Goal: Information Seeking & Learning: Understand process/instructions

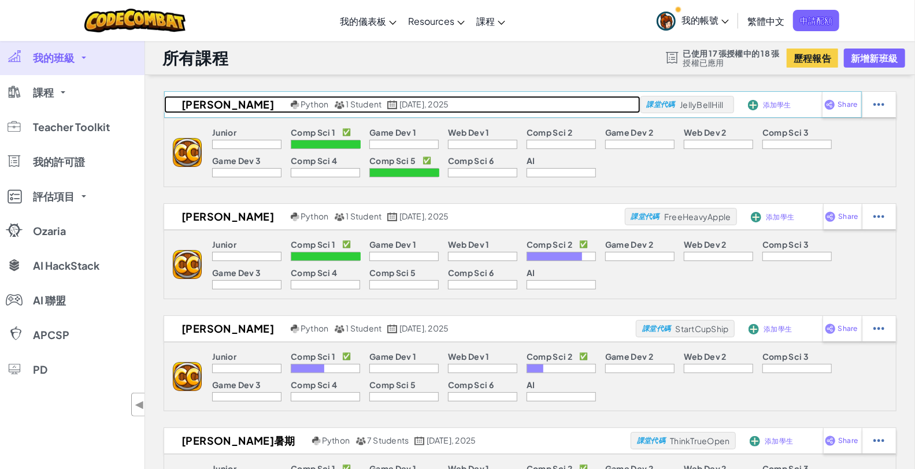
click at [195, 99] on h2 "[PERSON_NAME]" at bounding box center [226, 104] width 124 height 17
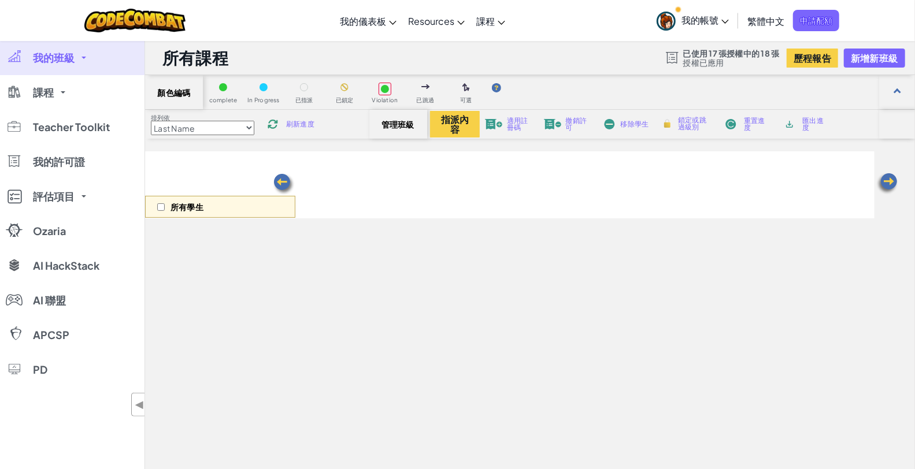
select select "569ed916efa72b0ced971447"
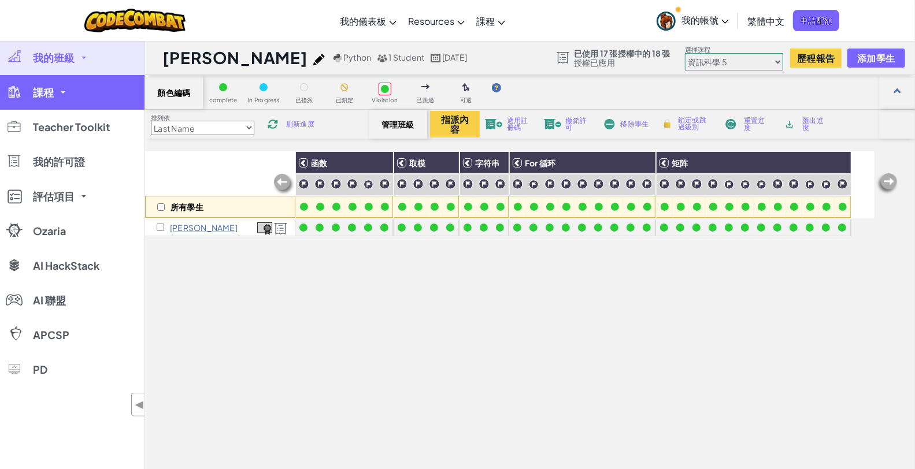
click at [62, 81] on link "課程" at bounding box center [72, 92] width 145 height 35
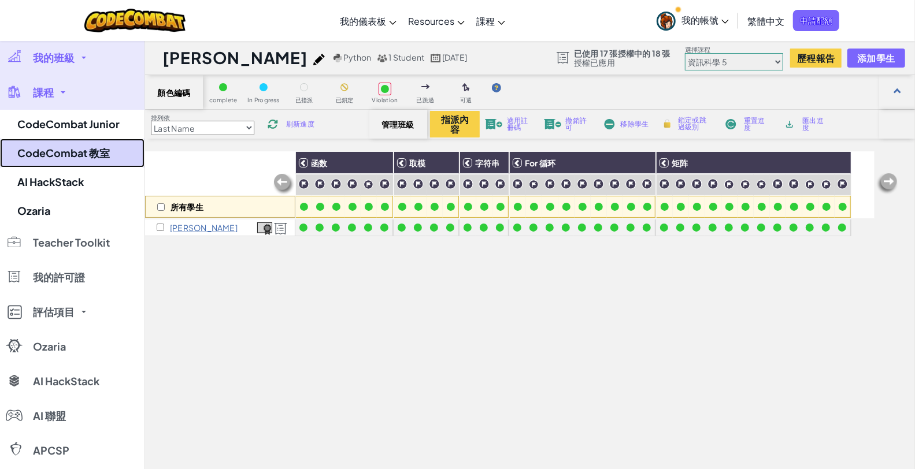
click at [58, 145] on link "CodeCombat 教室" at bounding box center [72, 153] width 145 height 29
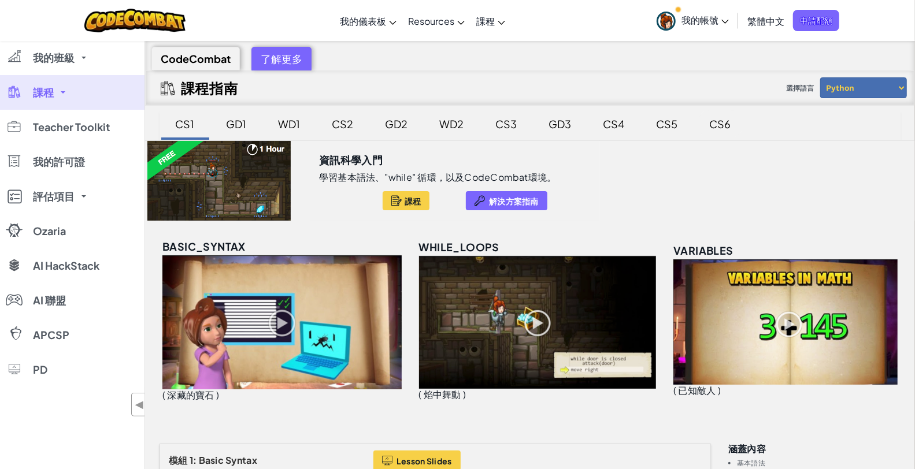
click at [710, 119] on div "CS6" at bounding box center [720, 123] width 45 height 27
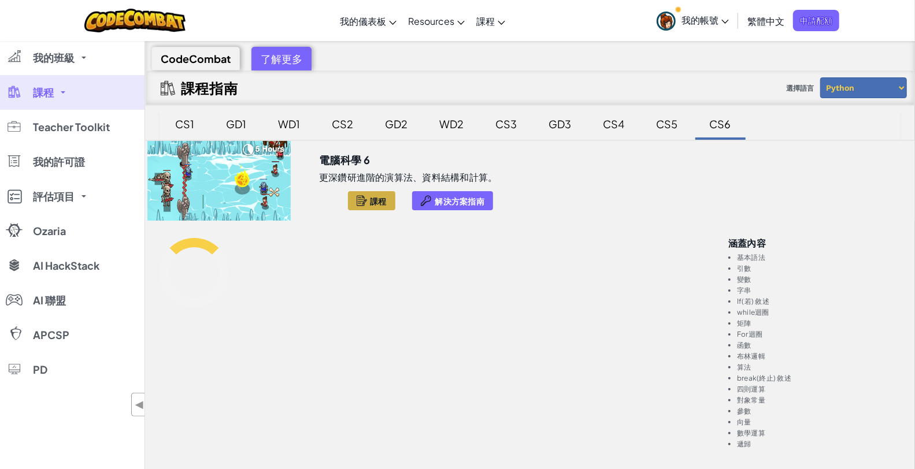
scroll to position [64, 0]
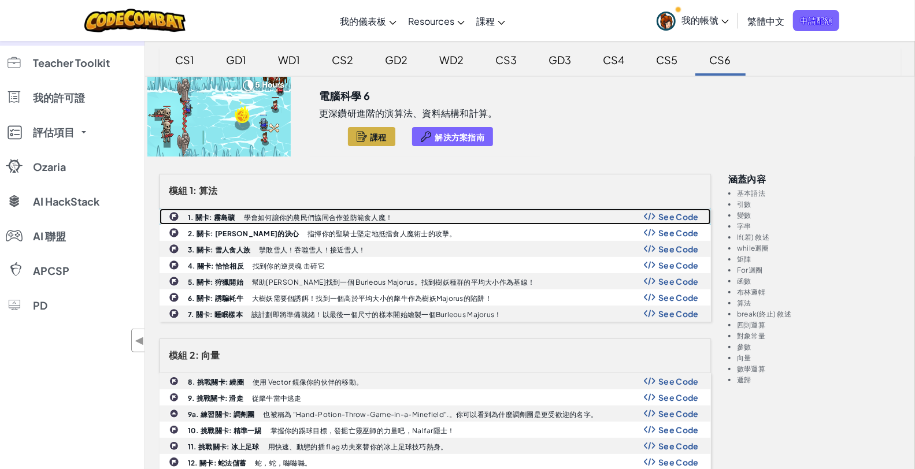
click at [682, 215] on span "See Code" at bounding box center [678, 216] width 40 height 9
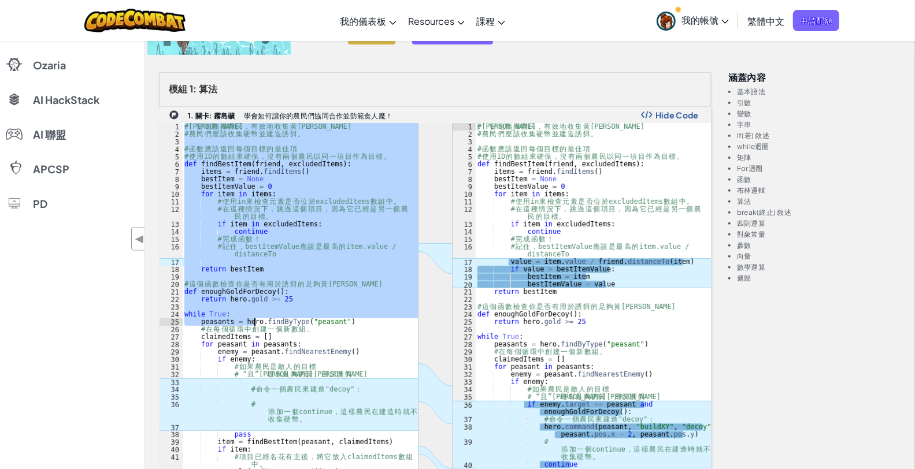
scroll to position [321, 0]
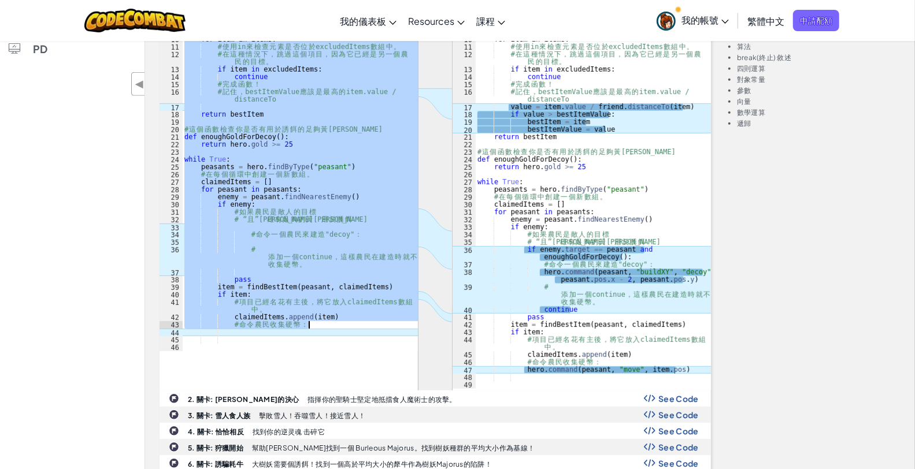
drag, startPoint x: 184, startPoint y: 227, endPoint x: 370, endPoint y: 325, distance: 210.0
click at [370, 325] on div "# 明 智 地 指 揮 農 民 ， 有 效 地 收 集 黃 金 ！ # 農 民 們 應 該 收 集 硬 幣 並 建 造 誘 餌 。 # 函 數 應 該 返 回…" at bounding box center [300, 167] width 236 height 398
type textarea "claimedItems.append(item) # 命令農民收集硬幣："
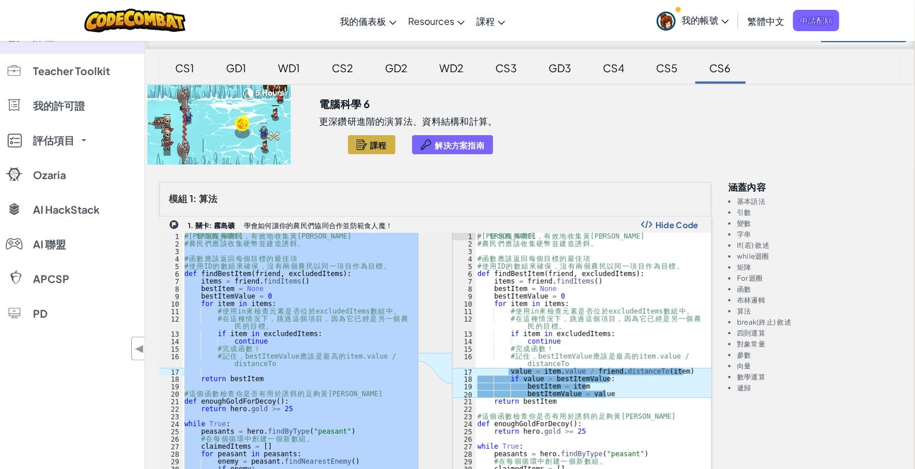
scroll to position [0, 0]
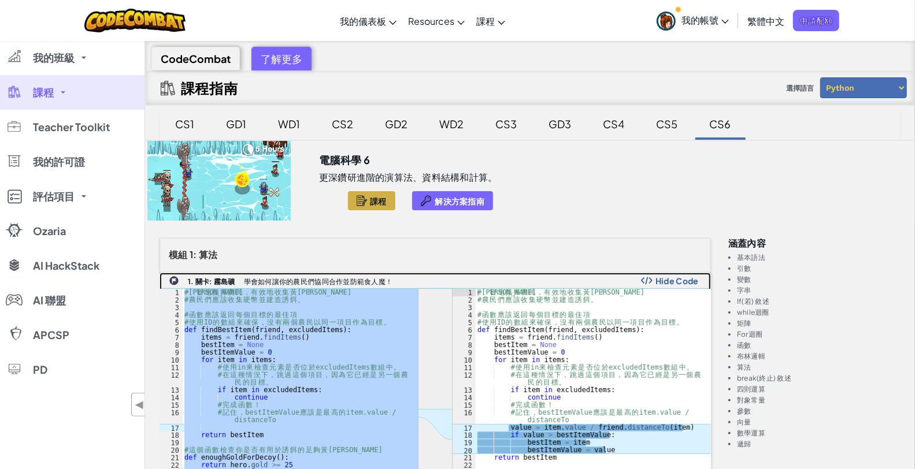
click at [204, 278] on b "1. 關卡: 霧島礦" at bounding box center [211, 282] width 47 height 9
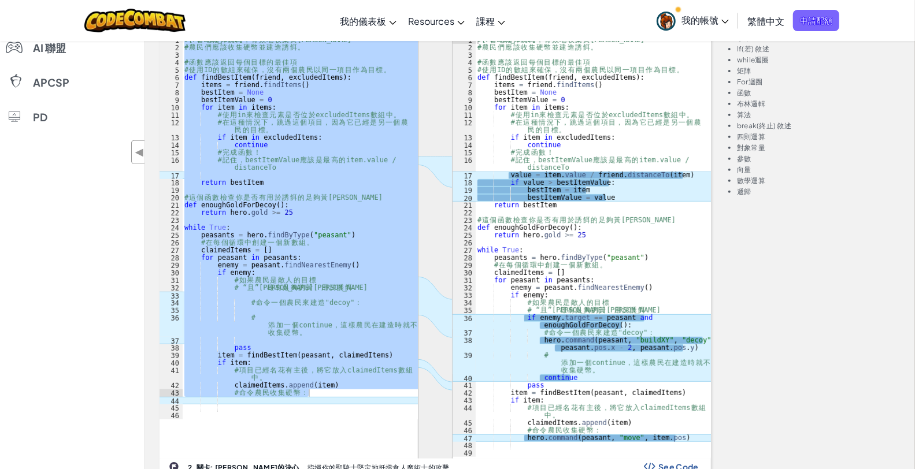
scroll to position [257, 0]
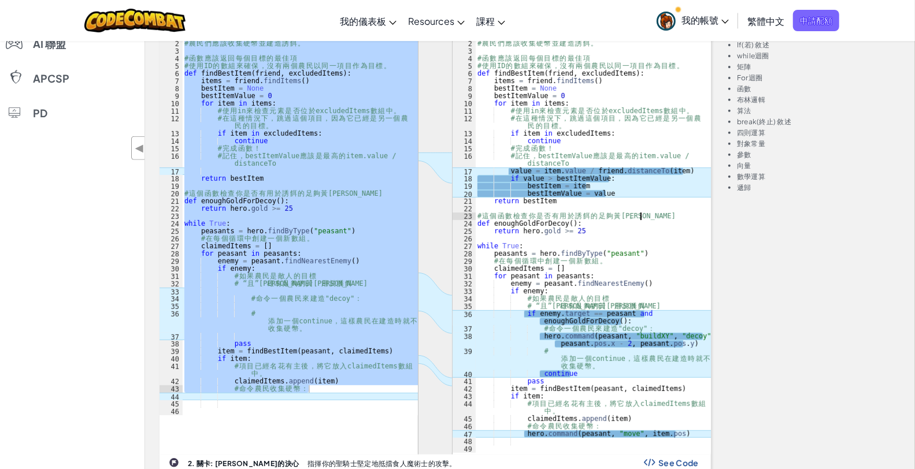
click at [656, 217] on div "# 明 智 地 指 揮 農 民 ， 有 效 地 收 集 黃 金 ！ # 農 民 們 應 該 收 集 硬 幣 並 建 造 誘 餌 。 # 函 數 應 該 返 回…" at bounding box center [593, 250] width 236 height 436
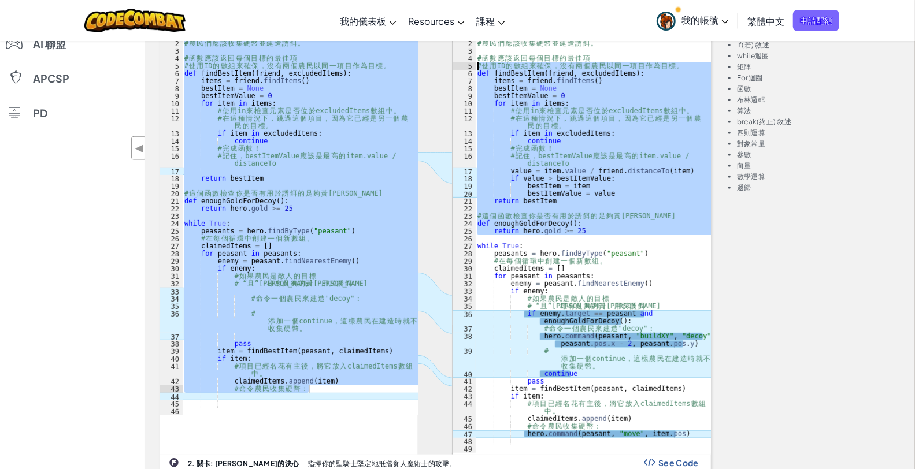
drag, startPoint x: 654, startPoint y: 234, endPoint x: 437, endPoint y: 62, distance: 276.2
click at [437, 62] on div "ההההההההההההההההההההההההההההההההההההההההההההההההההההההההההההההההההההההההההההההה…" at bounding box center [436, 243] width 552 height 423
type textarea "# 使用ID的數組來確保，沒有兩個農民以同一項目作為目標。 def findBestItem(friend, [PERSON_NAME]):"
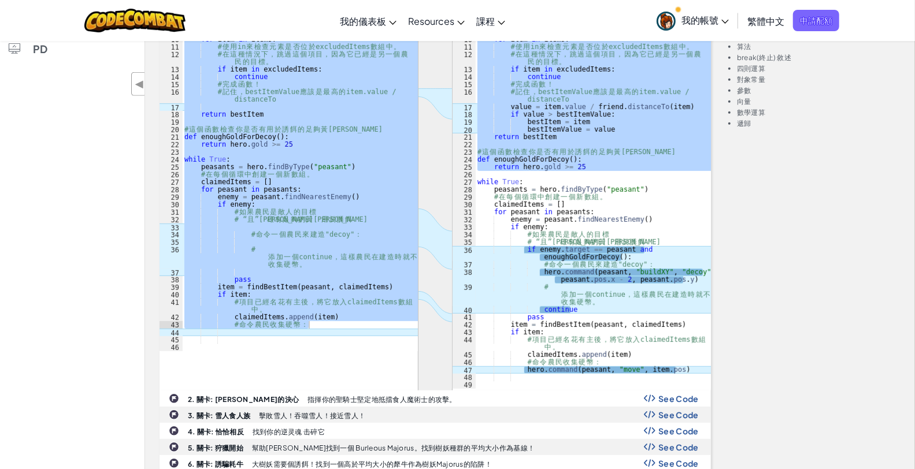
scroll to position [0, 0]
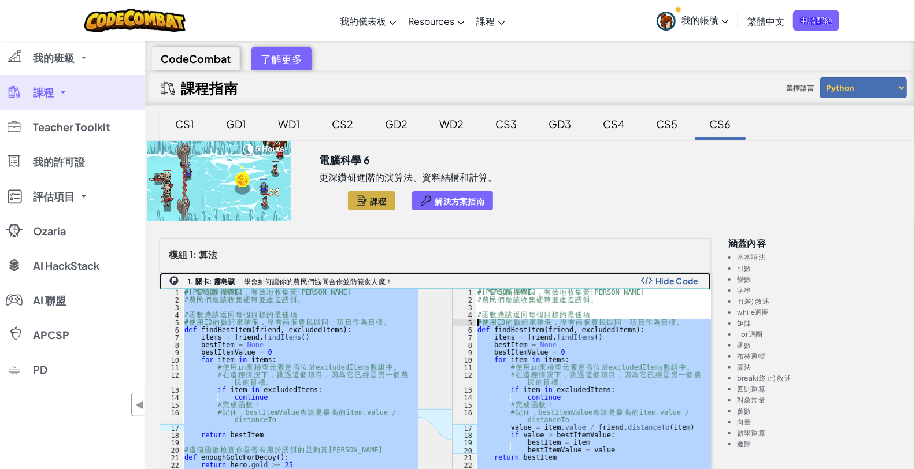
click at [217, 278] on b "1. 關卡: 霧島礦" at bounding box center [211, 282] width 47 height 9
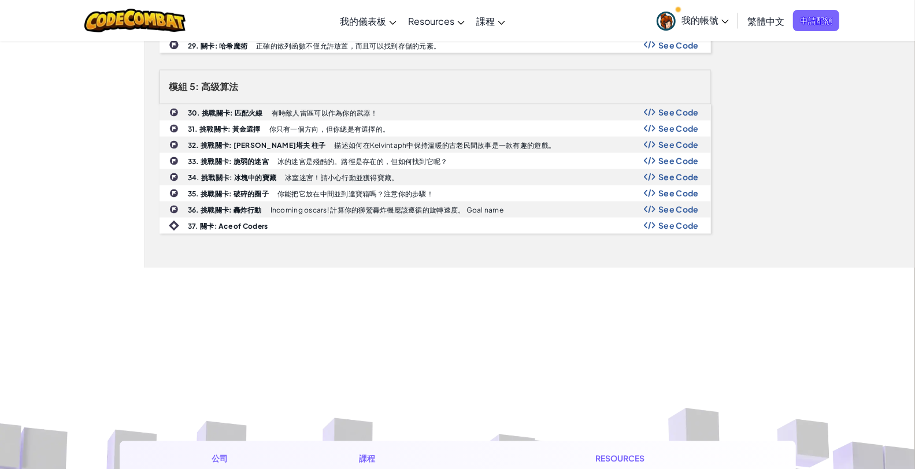
scroll to position [1349, 0]
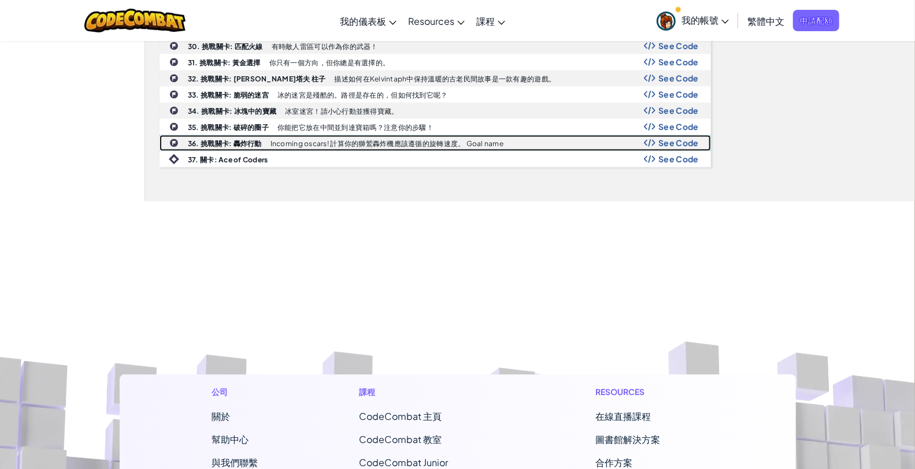
click at [219, 140] on b "36. 挑戰關卡: 轟炸行動" at bounding box center [225, 144] width 74 height 9
click at [676, 139] on span "See Code" at bounding box center [678, 143] width 40 height 9
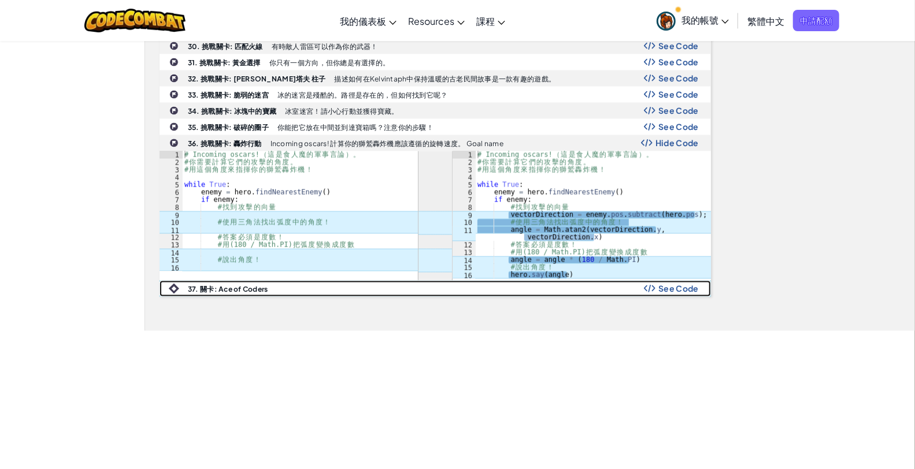
click at [689, 284] on span "See Code" at bounding box center [678, 288] width 40 height 9
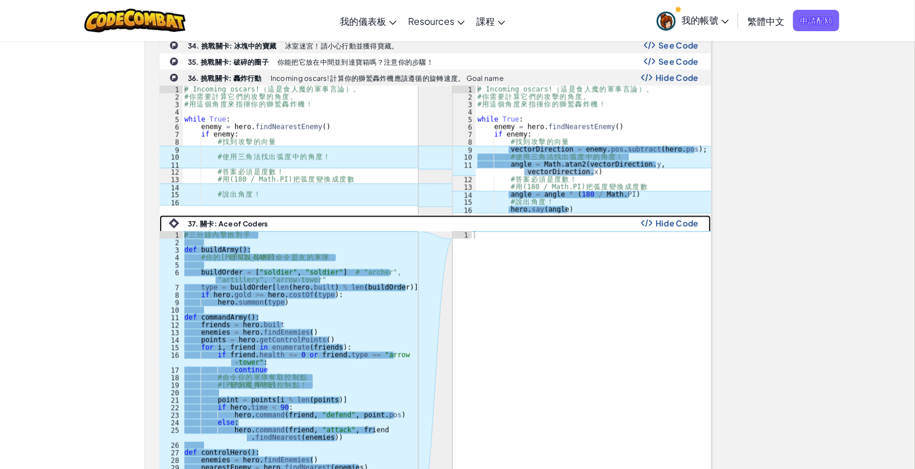
scroll to position [1413, 0]
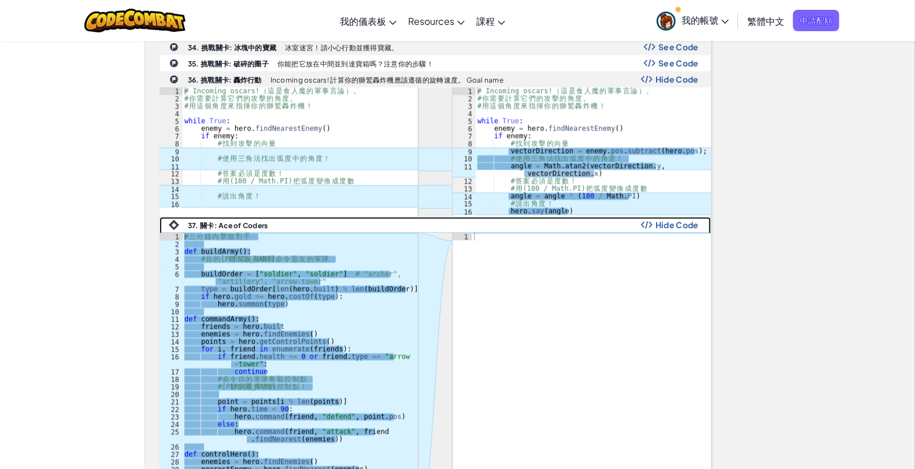
click at [668, 220] on span "Hide Code" at bounding box center [677, 224] width 43 height 9
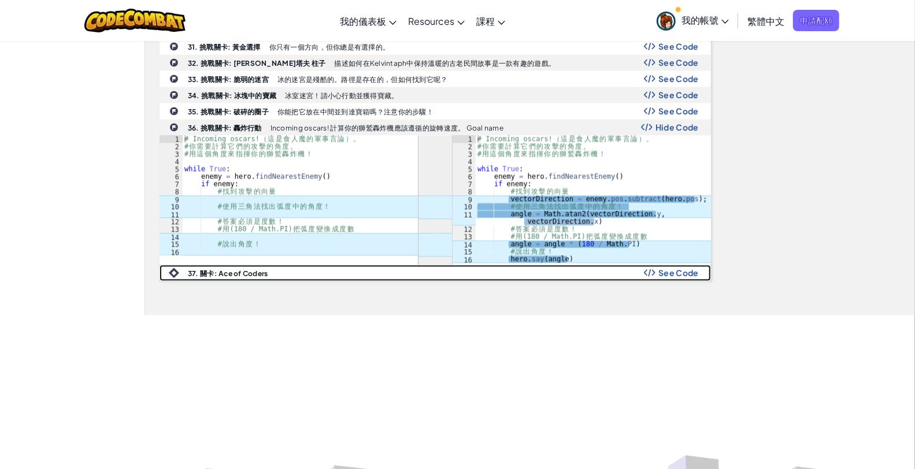
scroll to position [1349, 0]
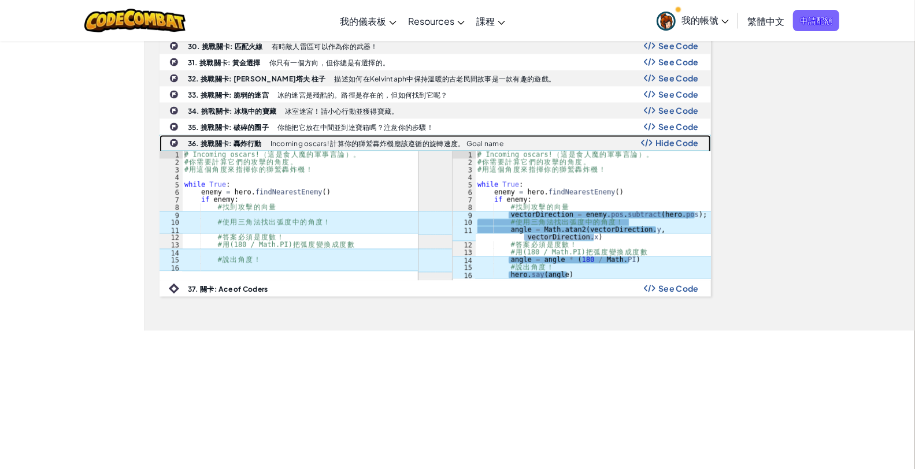
click at [672, 139] on span "Hide Code" at bounding box center [677, 143] width 43 height 9
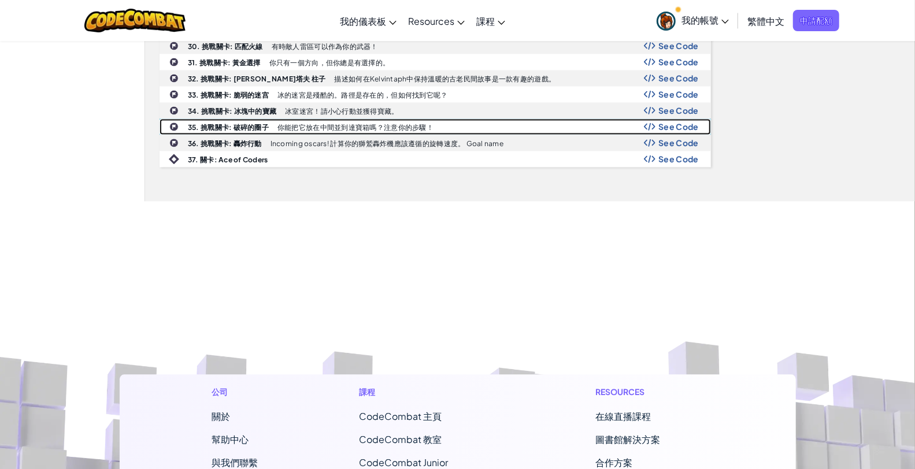
click at [672, 120] on div "35. 挑戰關卡: 破碎的圈子 你能把它放在中間並到達寶箱嗎？注意你的步驟！ See Code" at bounding box center [435, 127] width 550 height 15
click at [673, 123] on span "See Code" at bounding box center [678, 127] width 40 height 9
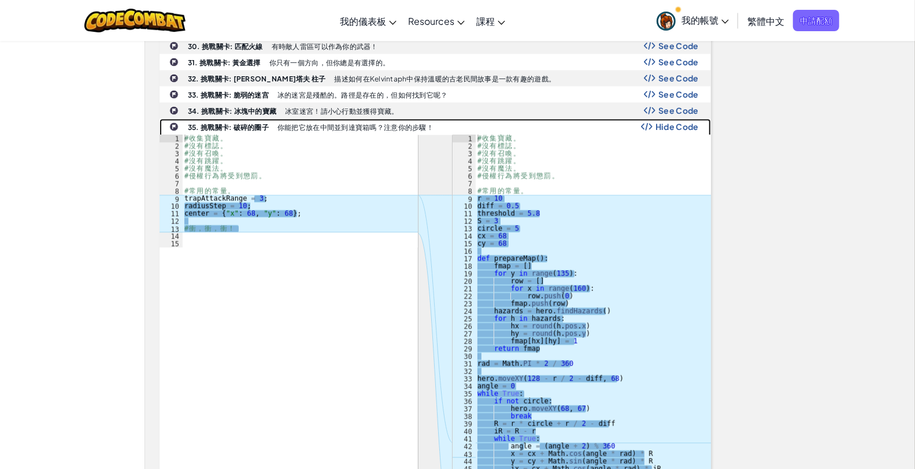
scroll to position [1220, 0]
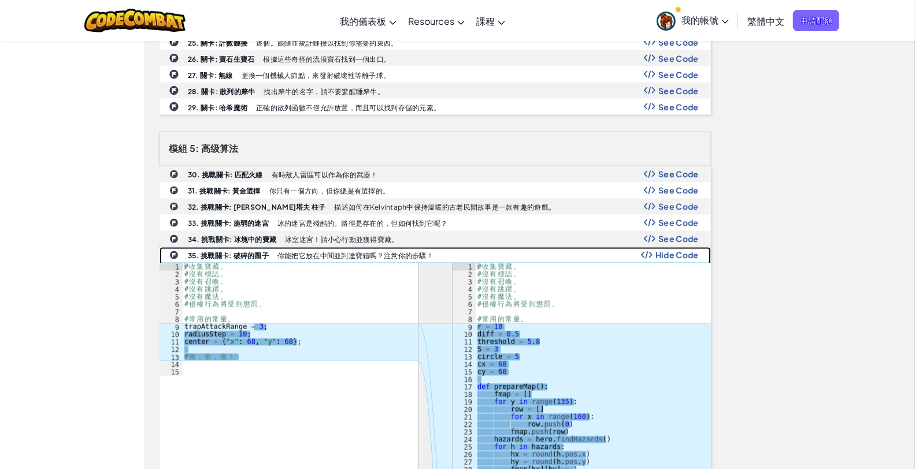
click at [659, 251] on span "Hide Code" at bounding box center [677, 255] width 43 height 9
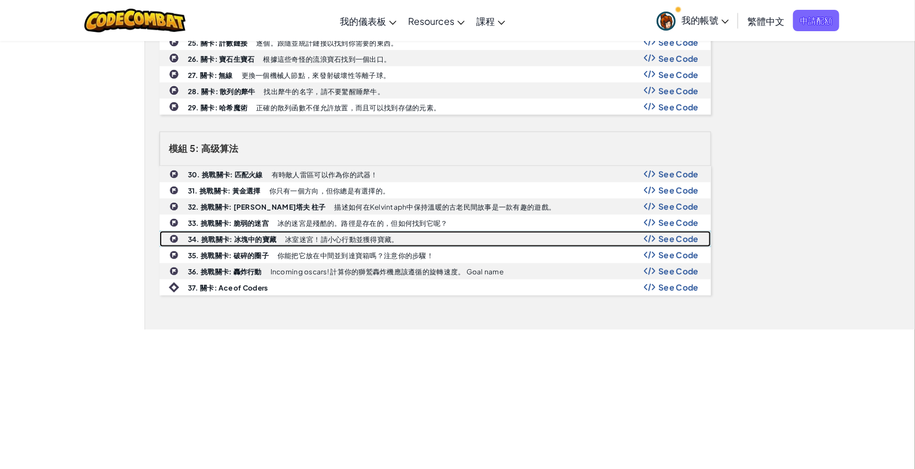
click at [662, 235] on span "See Code" at bounding box center [678, 239] width 40 height 9
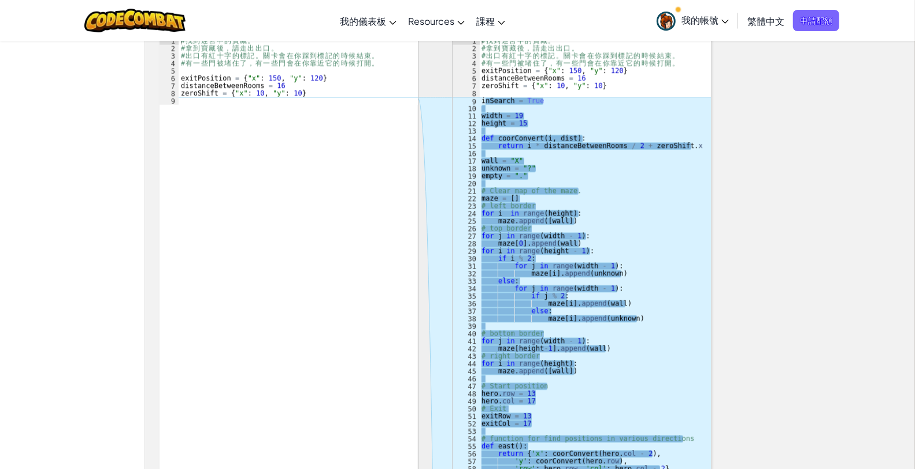
scroll to position [1413, 0]
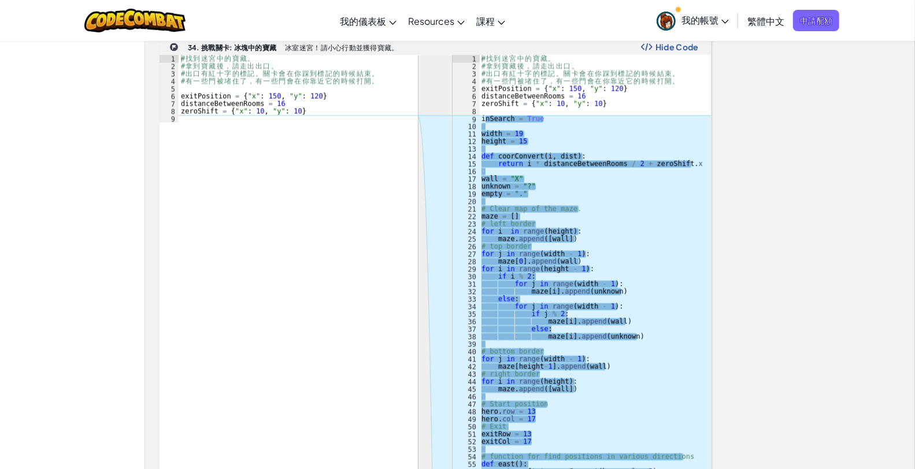
drag, startPoint x: 486, startPoint y: 64, endPoint x: 543, endPoint y: 99, distance: 67.0
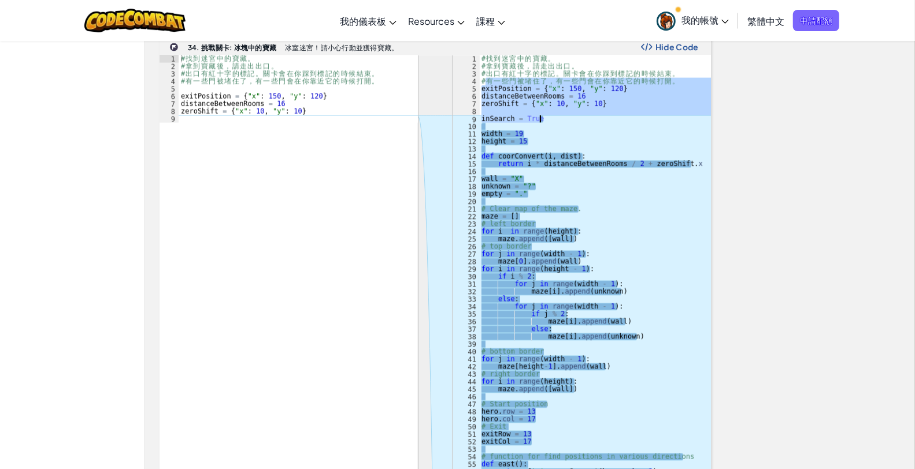
type textarea "inSearch = True"
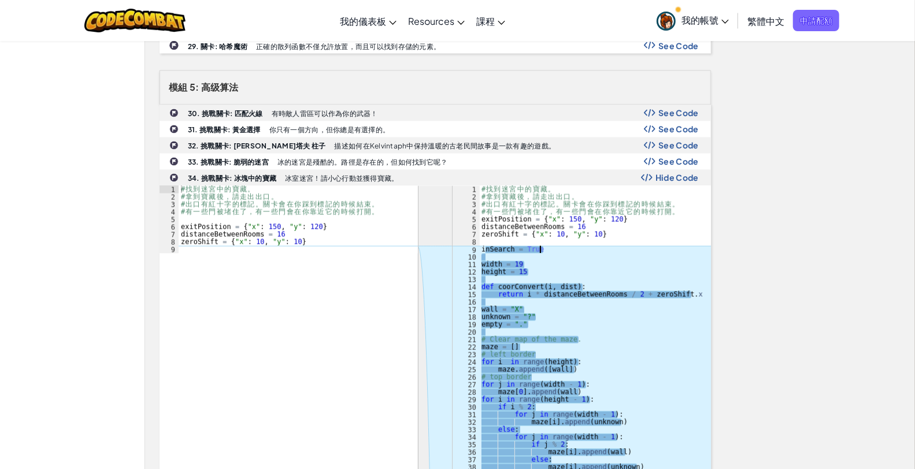
scroll to position [1220, 0]
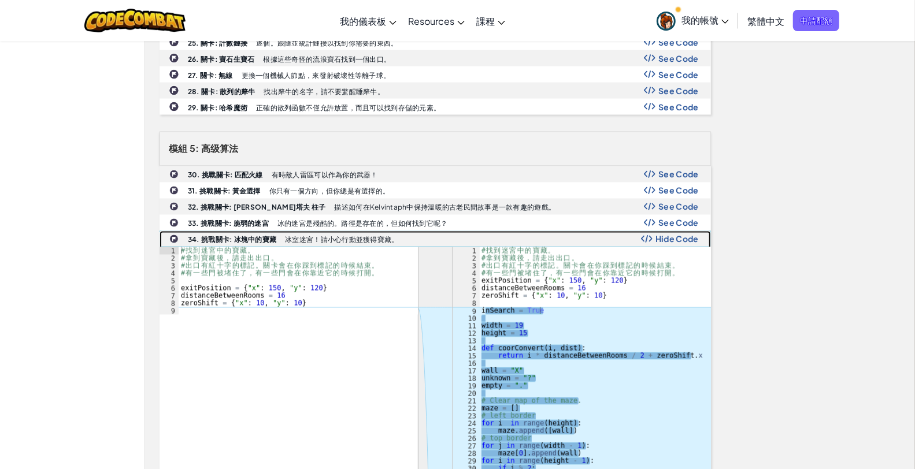
click at [648, 235] on img at bounding box center [647, 239] width 12 height 8
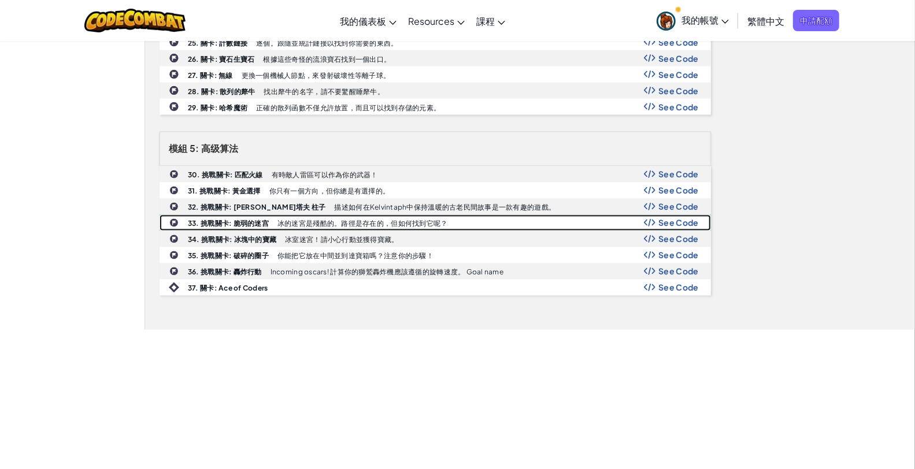
click at [658, 219] on div "See Code" at bounding box center [671, 223] width 55 height 9
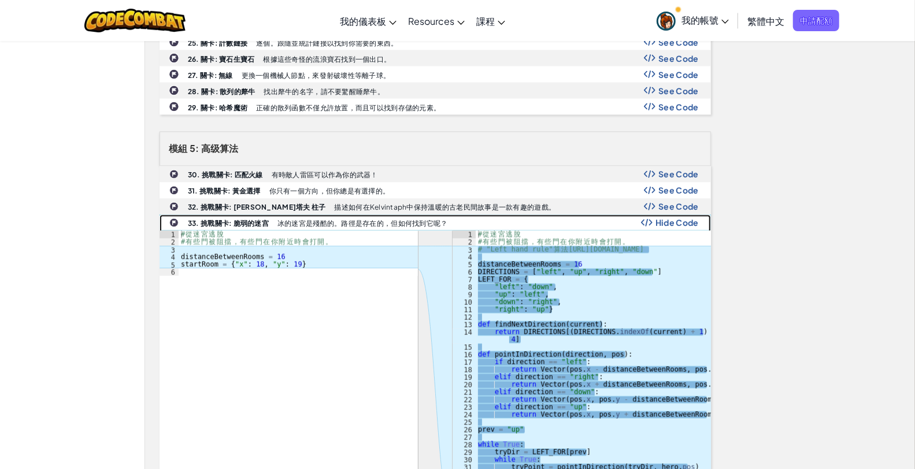
click at [658, 219] on span "Hide Code" at bounding box center [677, 223] width 43 height 9
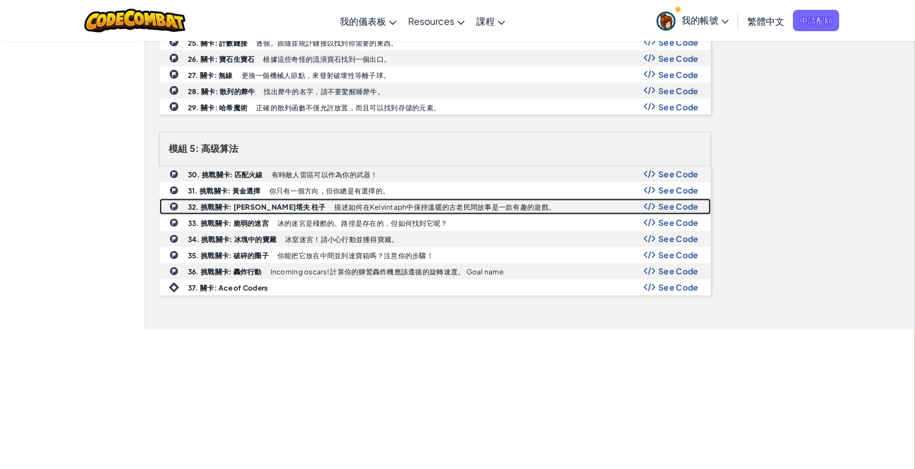
click at [658, 202] on div "See Code" at bounding box center [671, 206] width 55 height 9
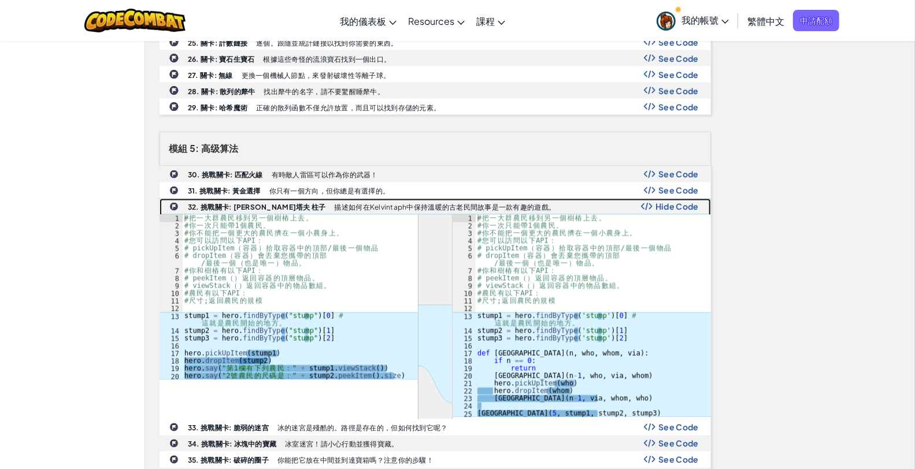
click at [658, 202] on span "Hide Code" at bounding box center [677, 206] width 43 height 9
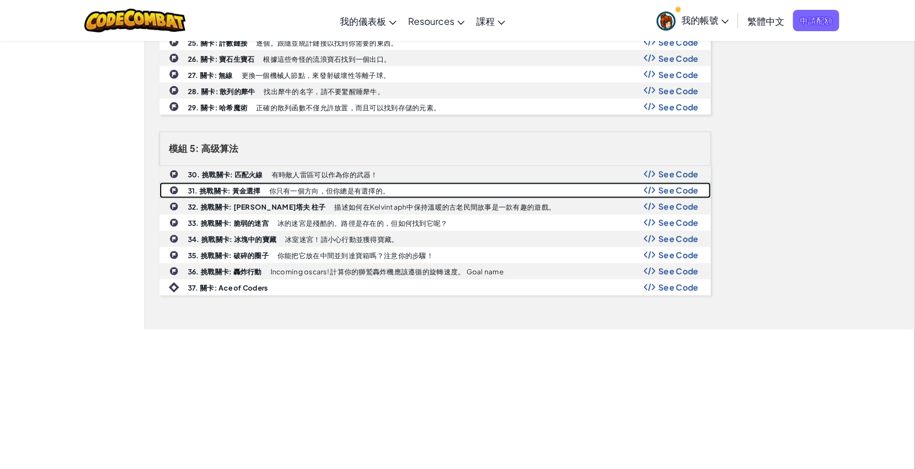
click at [658, 186] on div "See Code" at bounding box center [671, 190] width 55 height 9
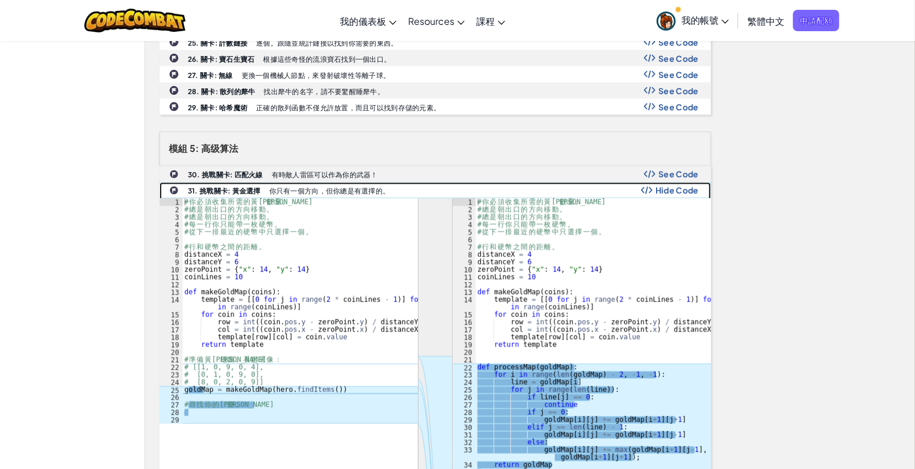
click at [658, 186] on span "Hide Code" at bounding box center [677, 190] width 43 height 9
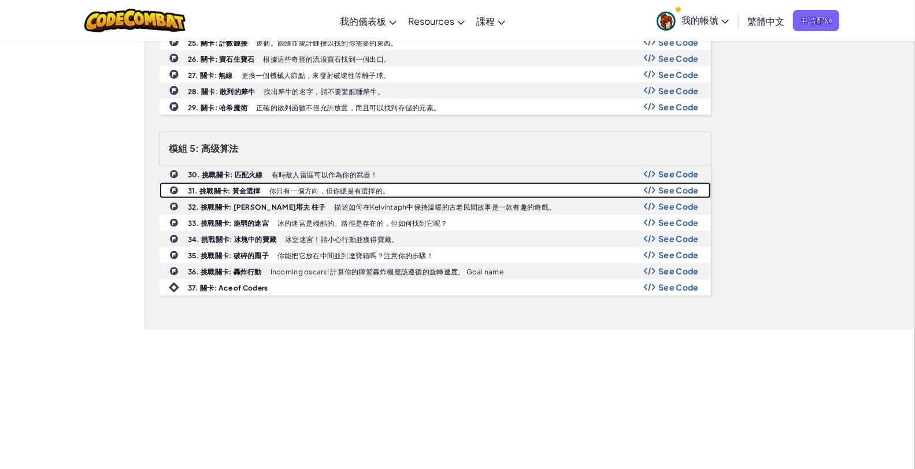
click at [658, 186] on div "See Code" at bounding box center [671, 190] width 55 height 9
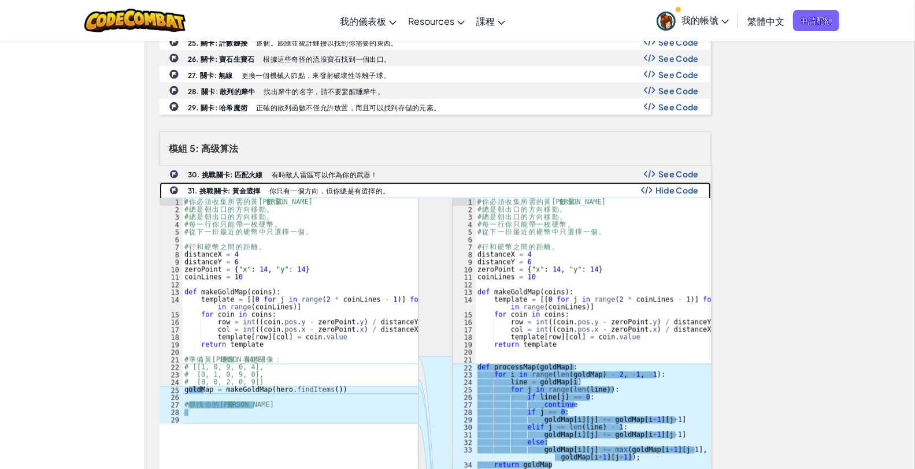
click at [658, 186] on span "Hide Code" at bounding box center [677, 190] width 43 height 9
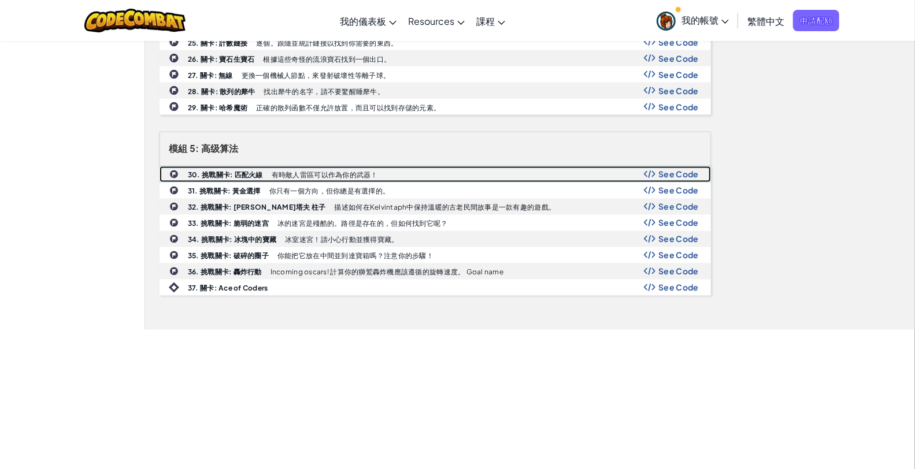
click at [658, 170] on div "See Code" at bounding box center [671, 174] width 55 height 9
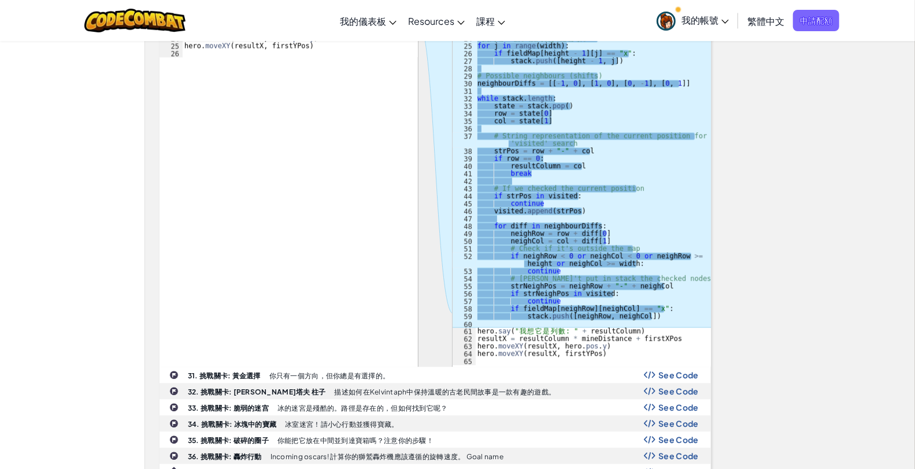
scroll to position [1285, 0]
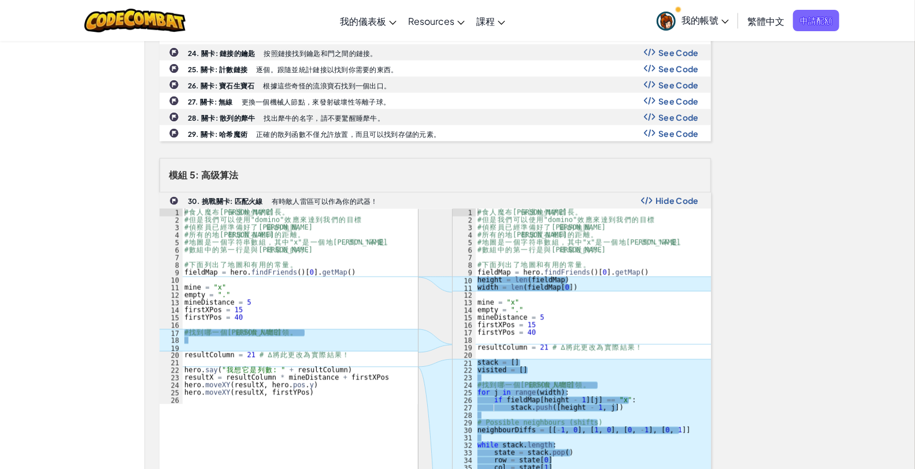
scroll to position [1253, 0]
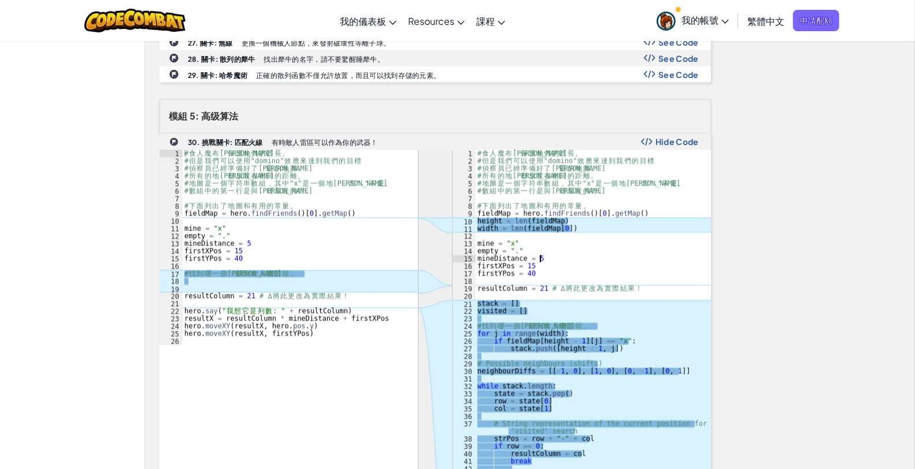
click at [547, 243] on div "# 食 人 魔 [PERSON_NAME] 保 護 他 們 的 酋 長 。 # 但 是 我 們 可 以 使 用 "domino" 效 應 來 達 到 我 們 …" at bounding box center [593, 409] width 236 height 519
click at [596, 259] on div "# 食 人 魔 [PERSON_NAME] 保 護 他 們 的 酋 長 。 # 但 是 我 們 可 以 使 用 "domino" 效 應 來 達 到 我 們 …" at bounding box center [593, 409] width 236 height 519
click at [617, 247] on div "# 食 人 魔 [PERSON_NAME] 保 護 他 們 的 酋 長 。 # 但 是 我 們 可 以 使 用 "domino" 效 應 來 達 到 我 們 …" at bounding box center [593, 409] width 236 height 519
click at [619, 246] on div "# 食 人 魔 [PERSON_NAME] 保 護 他 們 的 酋 長 。 # 但 是 我 們 可 以 使 用 "domino" 效 應 來 達 到 我 們 …" at bounding box center [593, 409] width 236 height 519
click at [624, 242] on div "# 食 人 魔 [PERSON_NAME] 保 護 他 們 的 酋 長 。 # 但 是 我 們 可 以 使 用 "domino" 效 應 來 達 到 我 們 …" at bounding box center [593, 409] width 236 height 519
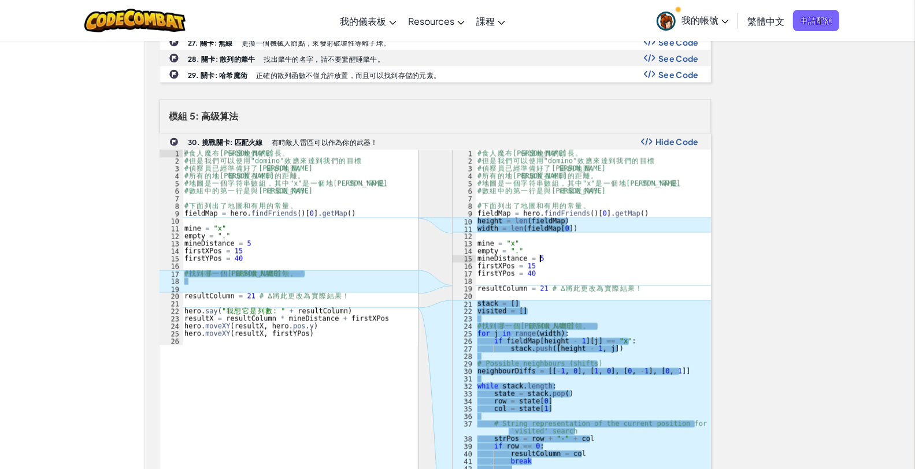
click at [622, 246] on div "# 食 人 魔 [PERSON_NAME] 保 護 他 們 的 酋 長 。 # 但 是 我 們 可 以 使 用 "domino" 效 應 來 達 到 我 們 …" at bounding box center [593, 409] width 236 height 519
click at [620, 250] on div "# 食 人 魔 [PERSON_NAME] 保 護 他 們 的 酋 長 。 # 但 是 我 們 可 以 使 用 "domino" 效 應 來 達 到 我 們 …" at bounding box center [593, 409] width 236 height 519
click at [620, 253] on div "# 食 人 魔 [PERSON_NAME] 保 護 他 們 的 酋 長 。 # 但 是 我 們 可 以 使 用 "domino" 效 應 來 達 到 我 們 …" at bounding box center [593, 409] width 236 height 519
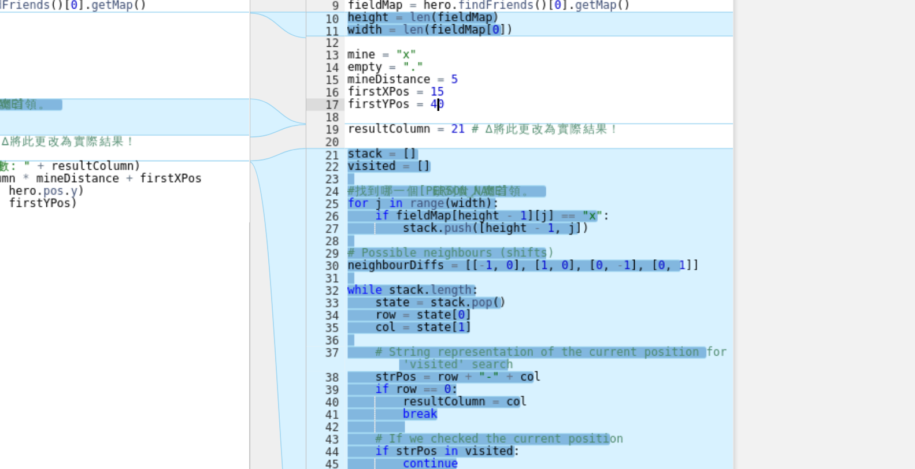
scroll to position [1397, 0]
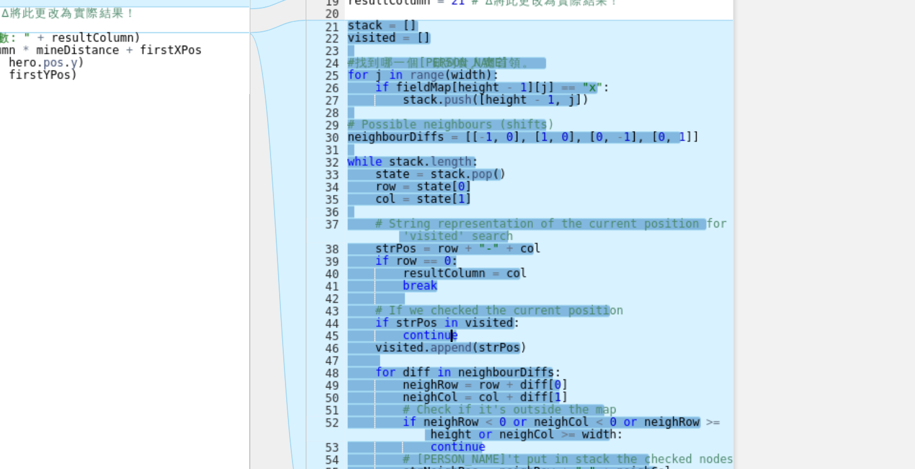
click at [579, 328] on div "# 食 人 魔 [PERSON_NAME] 保 護 他 們 的 酋 長 。 # 但 是 我 們 可 以 使 用 "domino" 效 應 來 達 到 我 們 …" at bounding box center [593, 265] width 236 height 519
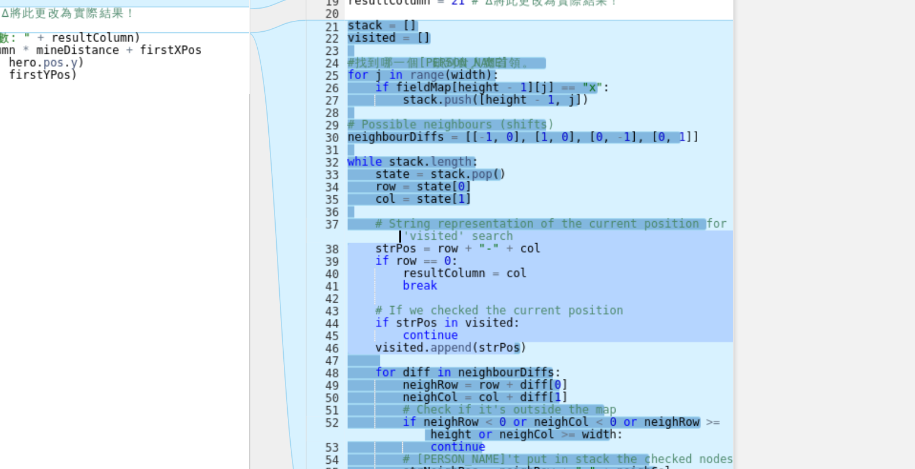
drag, startPoint x: 586, startPoint y: 339, endPoint x: 462, endPoint y: 269, distance: 142.6
click at [462, 269] on div "continue 1 2 3 4 5 6 7 8 9 10 11 12 13 14 15 16 17 18 19 20 21 22 23 24 25 26 2…" at bounding box center [582, 258] width 258 height 504
click at [462, 276] on div "37" at bounding box center [464, 283] width 23 height 15
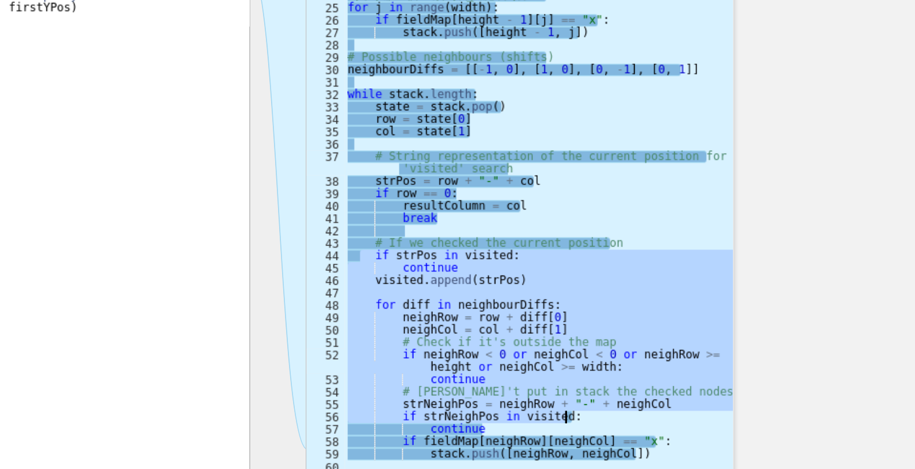
drag, startPoint x: 484, startPoint y: 319, endPoint x: 660, endPoint y: 420, distance: 202.5
click at [660, 420] on div "# 食 人 魔 [PERSON_NAME] 保 護 他 們 的 酋 長 。 # 但 是 我 們 可 以 使 用 "domino" 效 應 來 達 到 我 們 …" at bounding box center [593, 265] width 236 height 519
click at [660, 420] on div "# 食 人 魔 [PERSON_NAME] 保 護 他 們 的 酋 長 。 # 但 是 我 們 可 以 使 用 "domino" 效 應 來 達 到 我 們 …" at bounding box center [593, 258] width 236 height 504
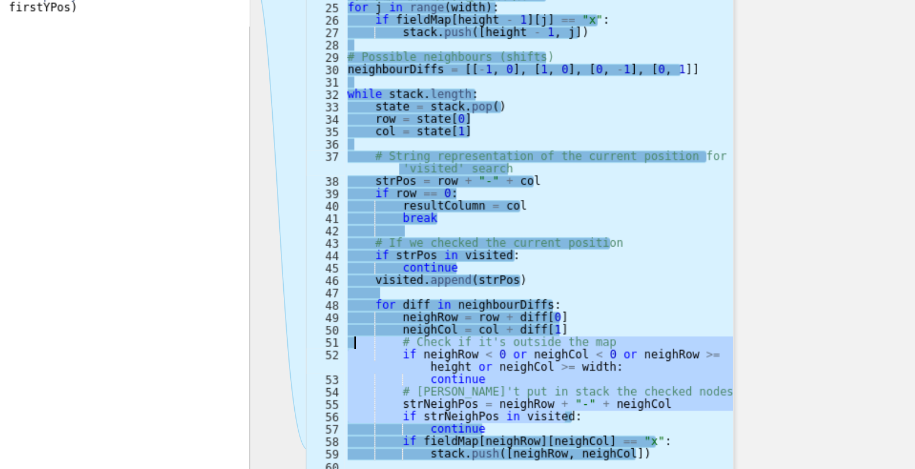
drag, startPoint x: 660, startPoint y: 420, endPoint x: 483, endPoint y: 376, distance: 182.7
click at [483, 376] on div "# 食 人 魔 [PERSON_NAME] 保 護 他 們 的 酋 長 。 # 但 是 我 們 可 以 使 用 "domino" 效 應 來 達 到 我 們 …" at bounding box center [593, 265] width 236 height 519
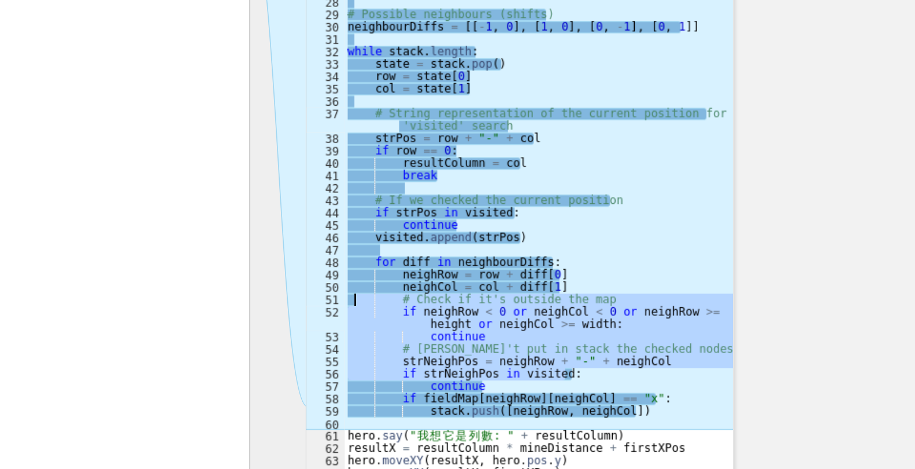
scroll to position [1437, 0]
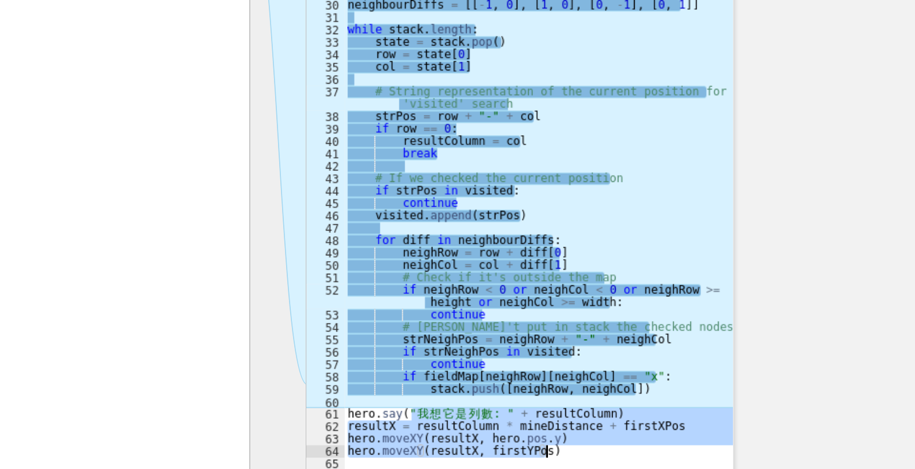
drag, startPoint x: 516, startPoint y: 415, endPoint x: 662, endPoint y: 442, distance: 148.7
click at [662, 442] on div "# 食 人 魔 [PERSON_NAME] 保 護 他 們 的 酋 長 。 # 但 是 我 們 可 以 使 用 "domino" 效 應 來 達 到 我 們 …" at bounding box center [593, 225] width 236 height 519
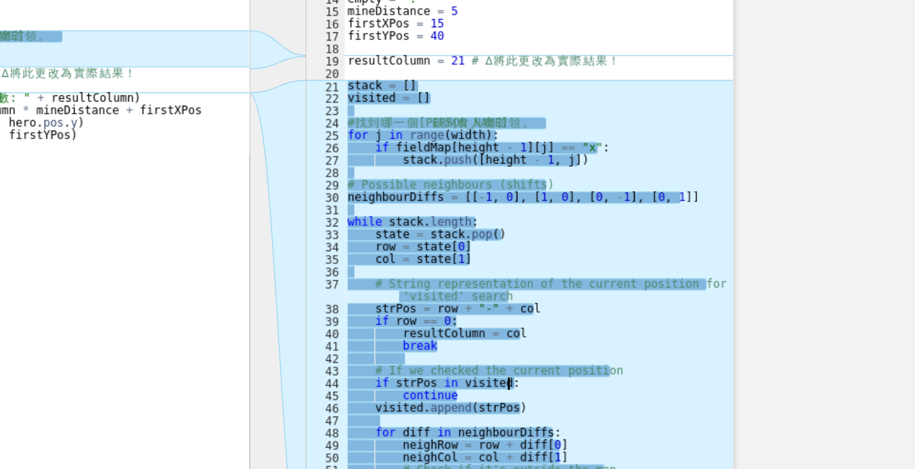
click at [641, 282] on div "# 食 人 魔 [PERSON_NAME] 保 護 他 們 的 酋 長 。 # 但 是 我 們 可 以 使 用 "domino" 效 應 來 達 到 我 們 …" at bounding box center [593, 225] width 236 height 519
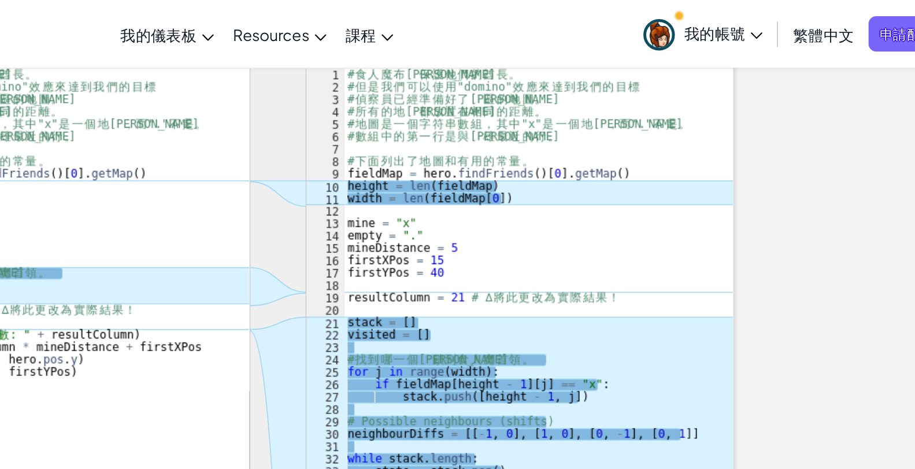
scroll to position [1359, 0]
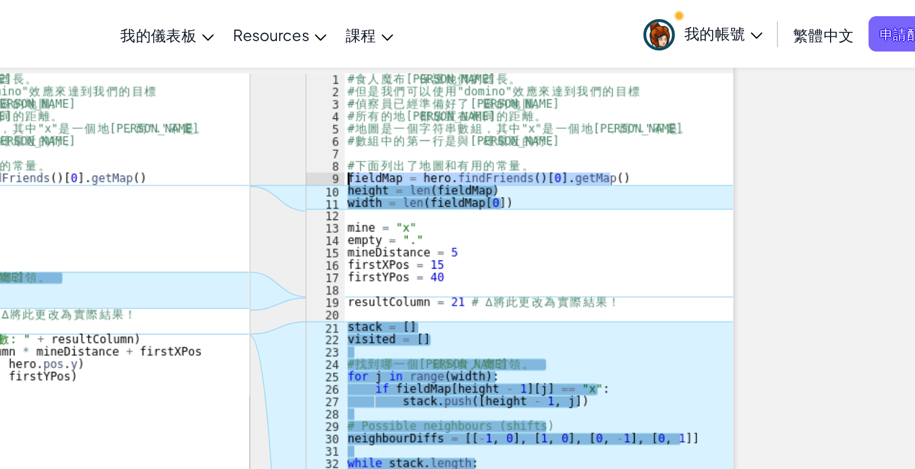
drag, startPoint x: 658, startPoint y: 93, endPoint x: 461, endPoint y: 88, distance: 197.8
click at [461, 88] on div "if strPos in visited: 1 2 3 4 5 6 7 8 9 10 11 12 13 14 15 16 17 18 19 20 21 22 …" at bounding box center [582, 297] width 258 height 504
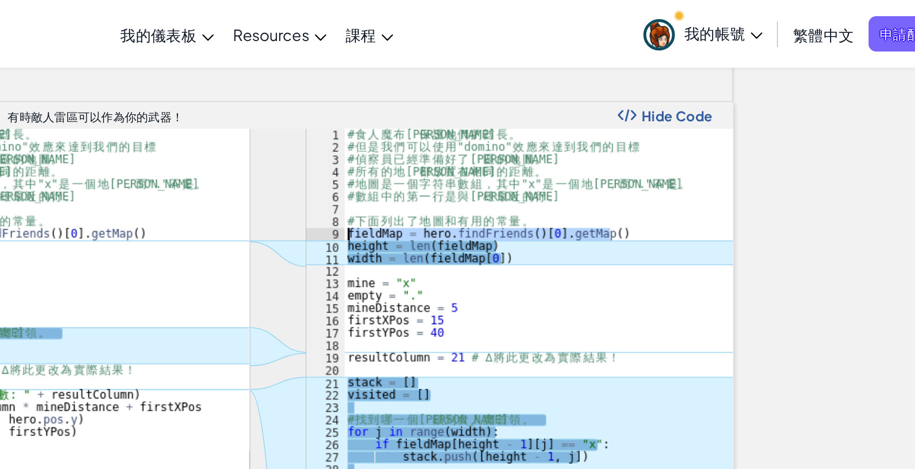
scroll to position [1281, 0]
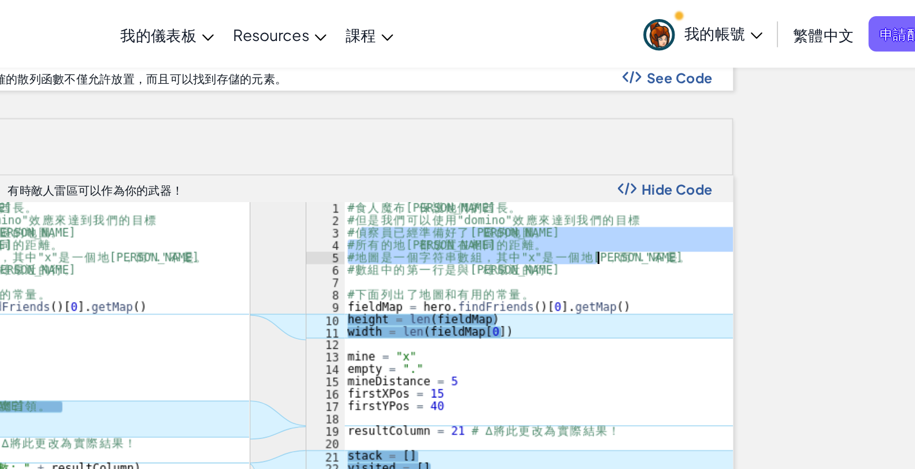
drag, startPoint x: 494, startPoint y: 117, endPoint x: 631, endPoint y: 135, distance: 138.3
click at [631, 135] on div "# 食 人 魔 [PERSON_NAME] 保 護 他 們 的 酋 長 。 # 但 是 我 們 可 以 使 用 "domino" 效 應 來 達 到 我 們 …" at bounding box center [593, 382] width 236 height 519
click at [631, 135] on div "# 食 人 魔 [PERSON_NAME] 保 護 他 們 的 酋 長 。 # 但 是 我 們 可 以 使 用 "domino" 效 應 來 達 到 我 們 …" at bounding box center [593, 375] width 236 height 504
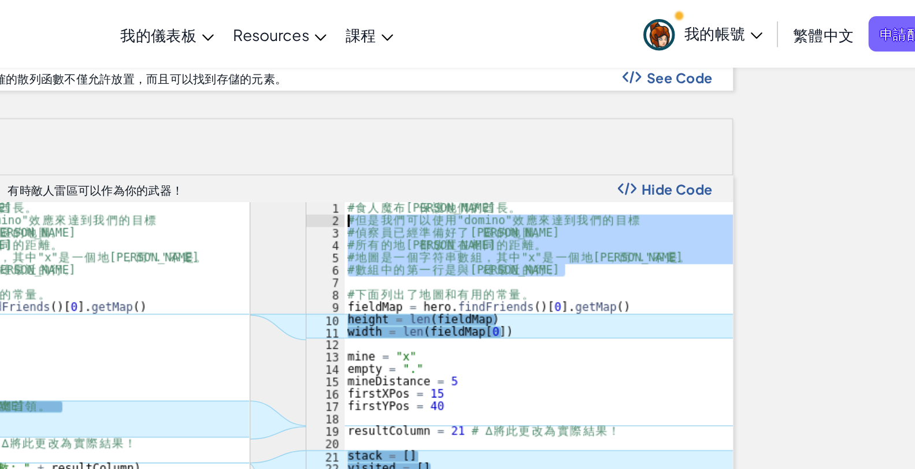
drag, startPoint x: 631, startPoint y: 142, endPoint x: 478, endPoint y: 115, distance: 155.6
click at [478, 123] on div "# 食 人 魔 [PERSON_NAME] 保 護 他 們 的 酋 長 。 # 但 是 我 們 可 以 使 用 "domino" 效 應 來 達 到 我 們 …" at bounding box center [593, 382] width 236 height 519
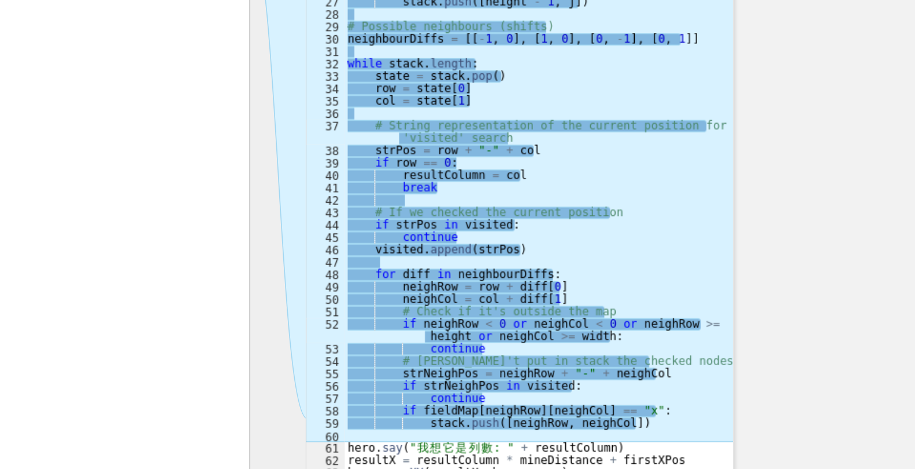
scroll to position [1446, 0]
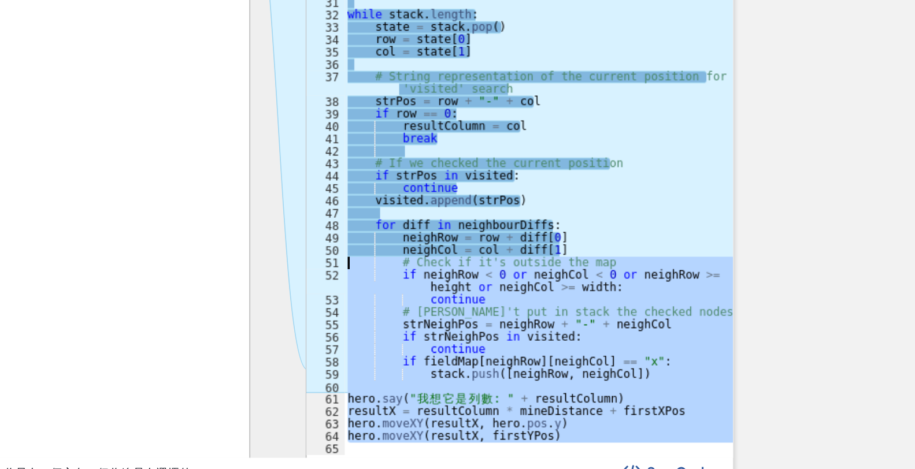
drag, startPoint x: 615, startPoint y: 436, endPoint x: 461, endPoint y: 328, distance: 188.0
click at [461, 328] on div "# 但是我們可以使用"domino"效應來達到我們的目標 # 偵察員已經準備好了雷區的地圖。 1 2 3 4 5 6 7 8 9 10 11 12 13 14…" at bounding box center [582, 209] width 258 height 504
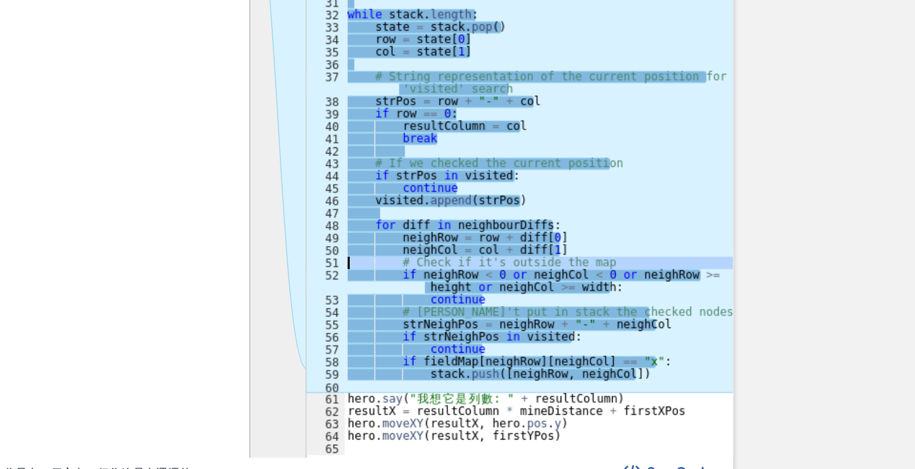
click at [461, 341] on div "51" at bounding box center [464, 345] width 23 height 8
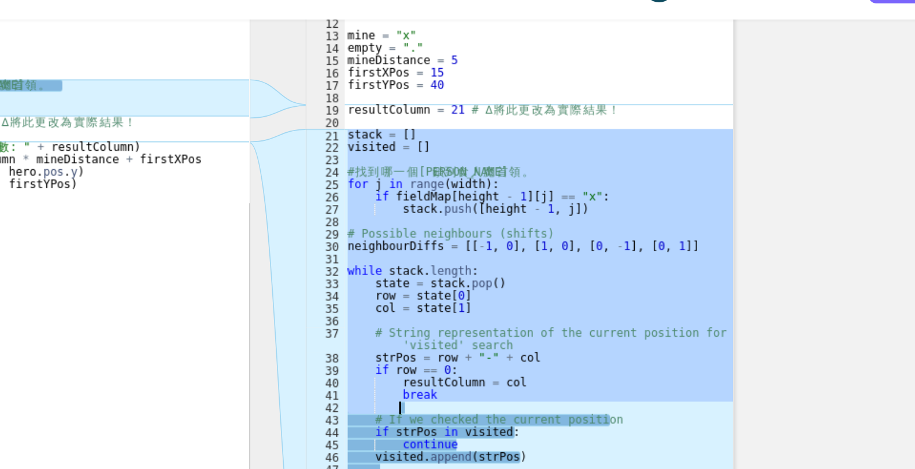
drag, startPoint x: 477, startPoint y: 93, endPoint x: 556, endPoint y: 261, distance: 185.7
click at [556, 261] on div "# 食 人 魔 [PERSON_NAME] 保 護 他 們 的 酋 長 。 # 但 是 我 們 可 以 使 用 "domino" 效 應 來 達 到 我 們 …" at bounding box center [593, 216] width 236 height 519
type textarea "break"
click at [556, 261] on div "# 食 人 魔 [PERSON_NAME] 保 護 他 們 的 酋 長 。 # 但 是 我 們 可 以 使 用 "domino" 效 應 來 達 到 我 們 …" at bounding box center [593, 209] width 236 height 504
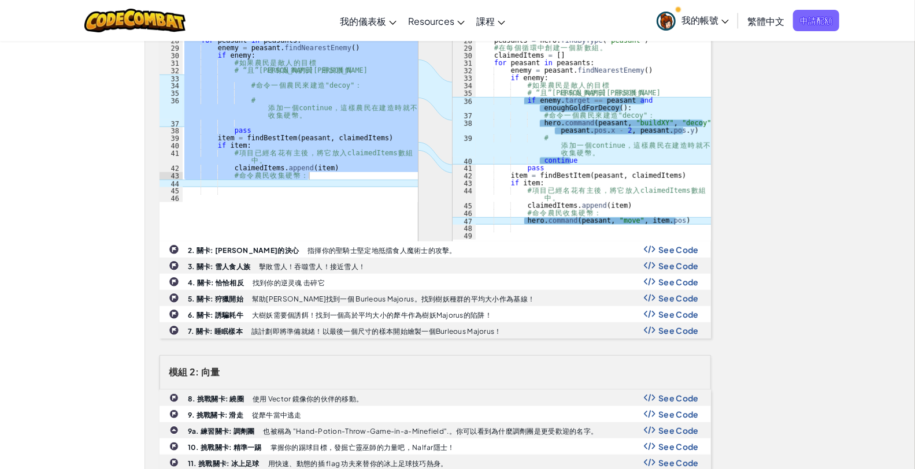
scroll to position [552, 0]
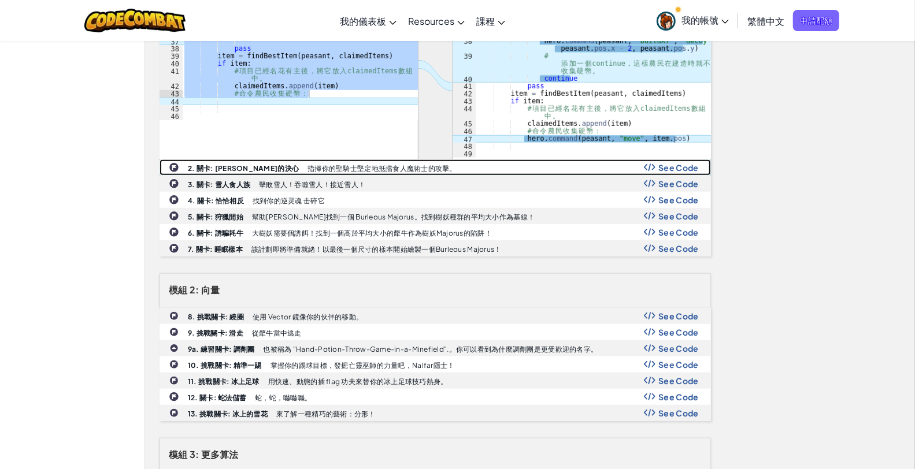
click at [695, 165] on span "See Code" at bounding box center [678, 167] width 40 height 9
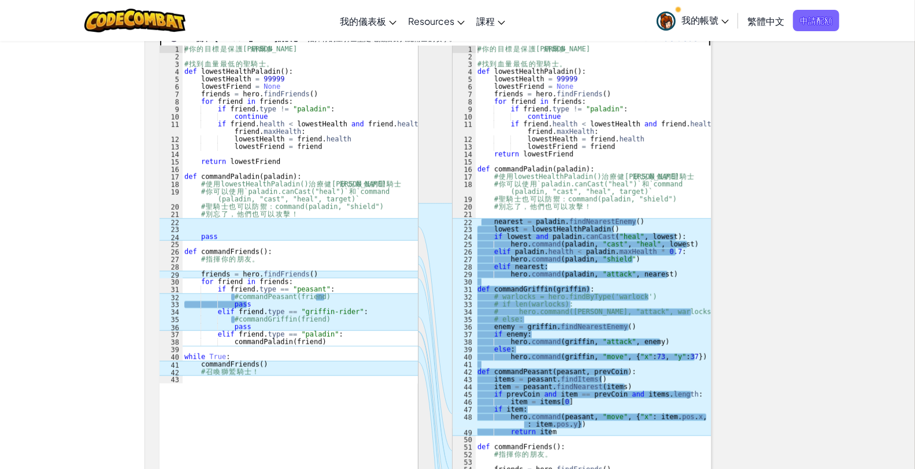
scroll to position [680, 0]
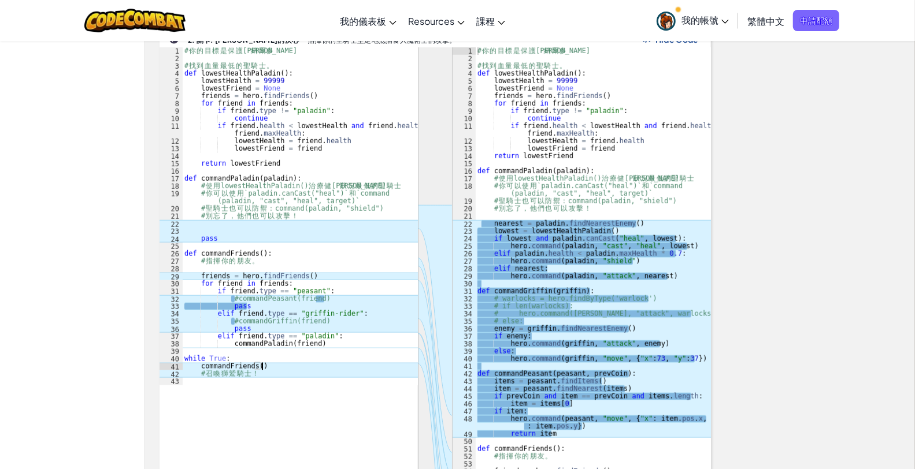
click at [292, 366] on div "# 你 的 目 標 是 保 護 雷 納 爾 多 # 找 到 血 量 最 低 的 聖 騎 士 。 def lowestHealthPaladin ( ) : l…" at bounding box center [300, 223] width 236 height 353
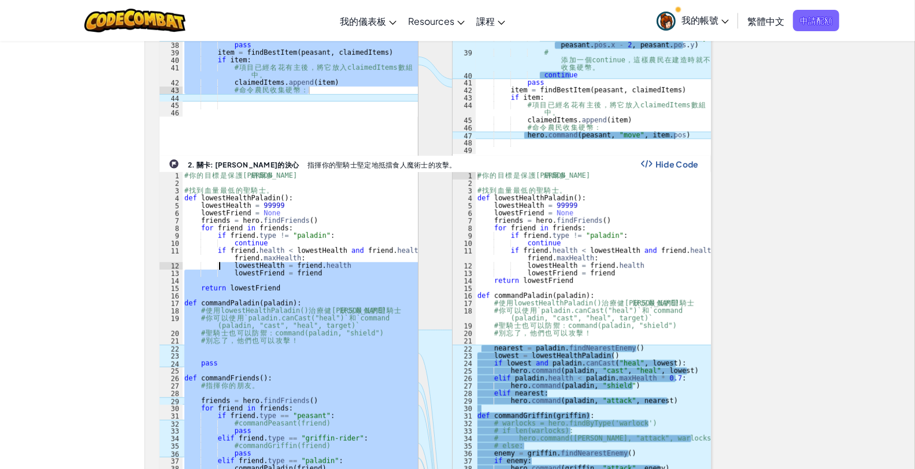
scroll to position [552, 0]
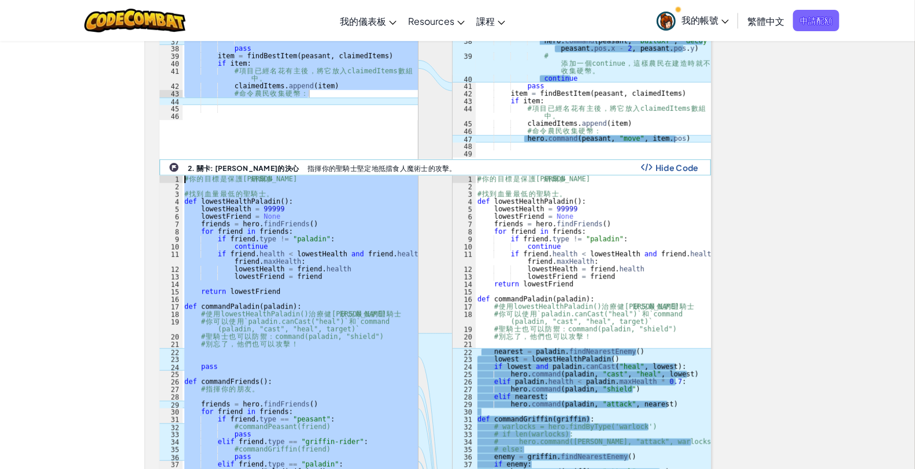
drag, startPoint x: 282, startPoint y: 368, endPoint x: 174, endPoint y: 166, distance: 229.1
click at [174, 166] on link "2. 關卡: [PERSON_NAME]的決心 指揮你的聖騎士堅定地抵擋食人魔術士的攻擊。 Hide Code ההההההההההההההההההההההה…" at bounding box center [436, 443] width 552 height 567
type textarea "# 你的目標是保護雷納爾多"
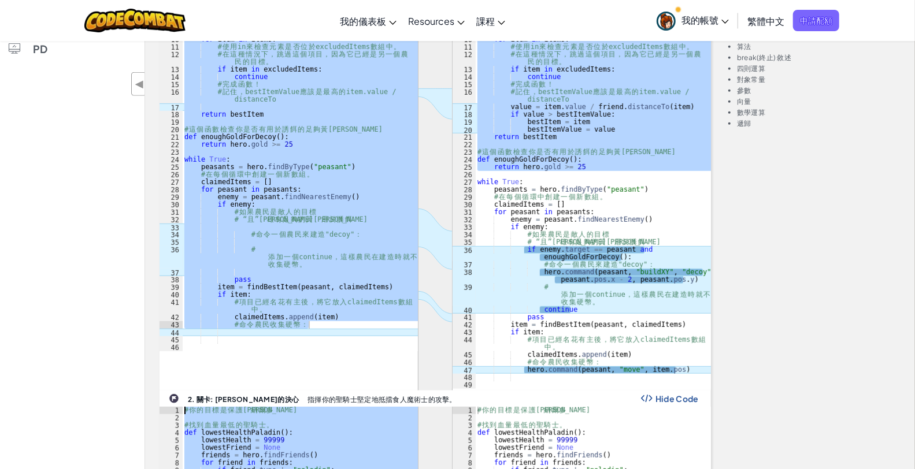
scroll to position [449, 0]
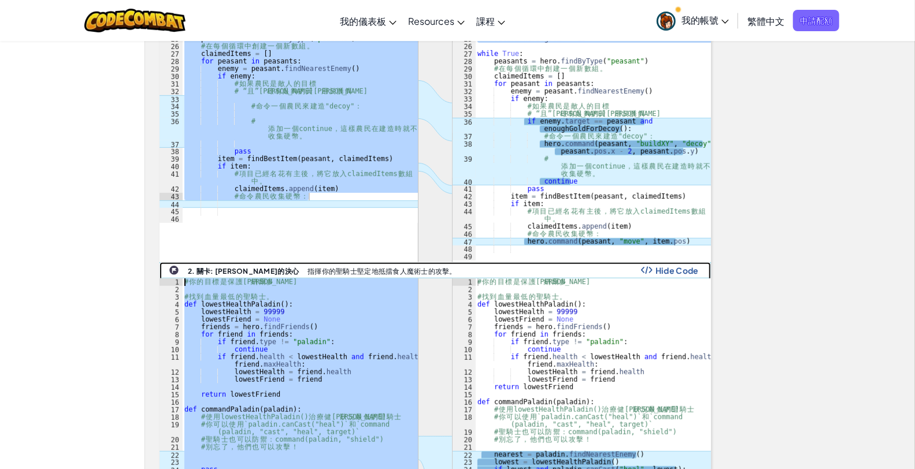
click at [356, 268] on p "指揮你的聖騎士堅定地抵擋食人魔術士的攻擊。" at bounding box center [382, 272] width 149 height 8
